Goal: Task Accomplishment & Management: Complete application form

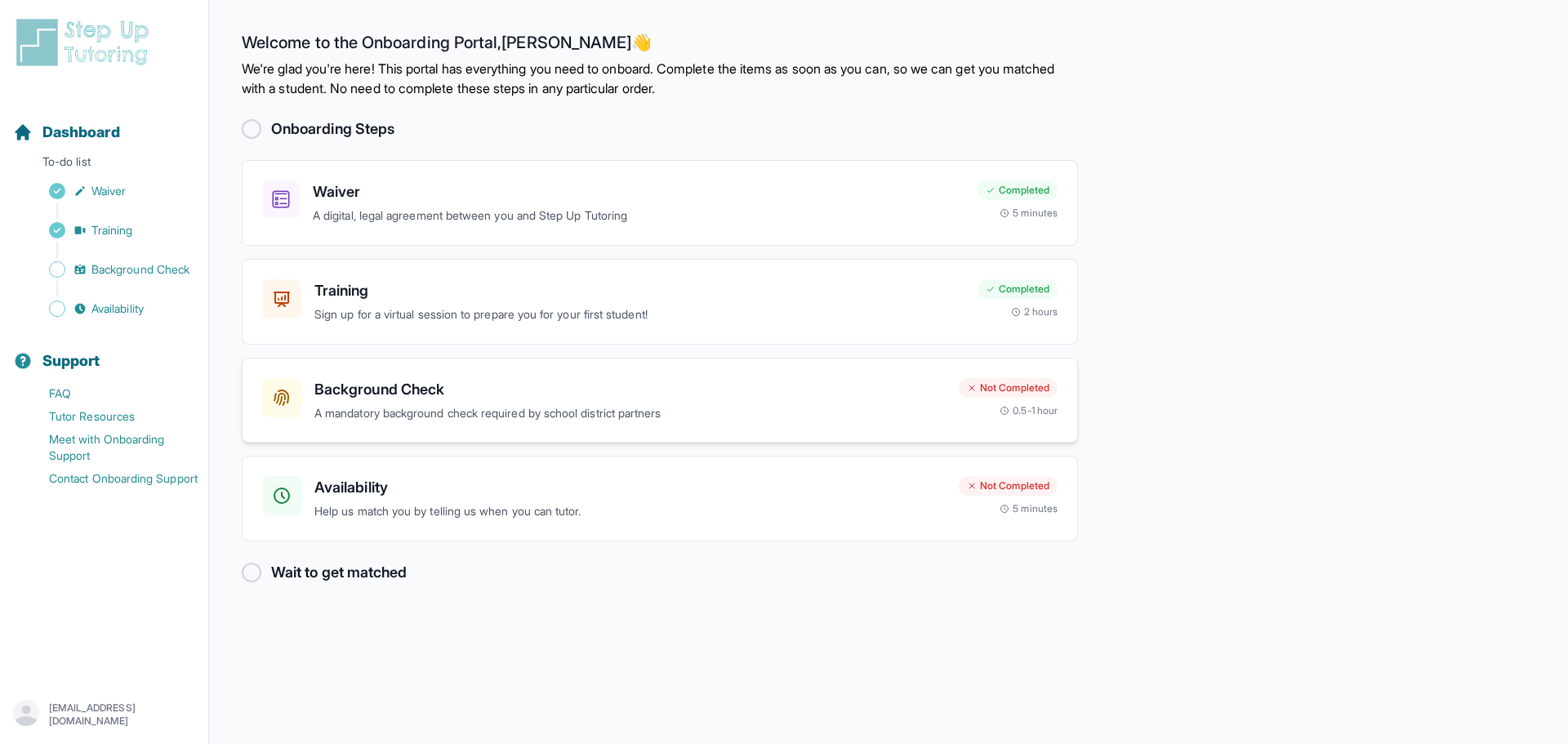
click at [726, 416] on p "A mandatory background check required by school district partners" at bounding box center [629, 414] width 631 height 19
